Goal: Information Seeking & Learning: Understand process/instructions

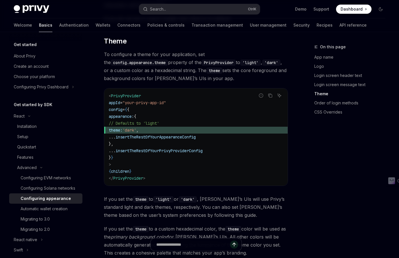
scroll to position [858, 0]
drag, startPoint x: 158, startPoint y: 130, endPoint x: 122, endPoint y: 130, distance: 35.5
click at [122, 130] on span "theme: 'dark' ," at bounding box center [196, 129] width 174 height 7
copy span "theme: 'dark' ,"
click at [182, 84] on div "Privy’s UIs are highly-customizable to seamlessly match the branding and design…" at bounding box center [196, 29] width 184 height 1630
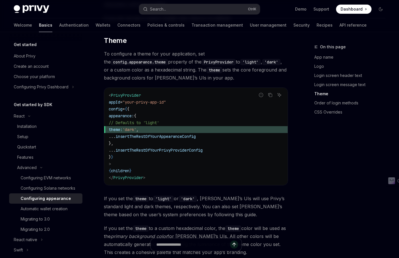
click at [120, 109] on span "config" at bounding box center [116, 108] width 14 height 5
click at [125, 93] on span "PrivyProvider" at bounding box center [126, 95] width 30 height 5
copy span "PrivyProvider"
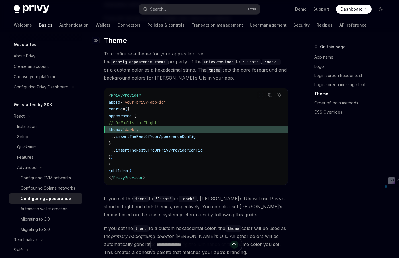
click at [154, 43] on h2 "​ Theme" at bounding box center [196, 40] width 184 height 9
